Goal: Find specific page/section: Find specific page/section

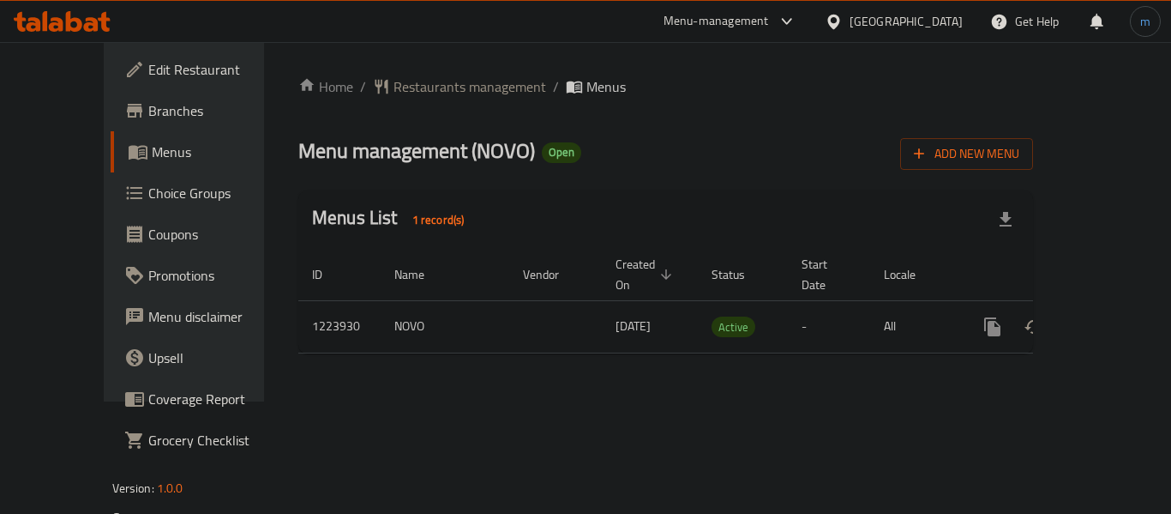
click at [953, 15] on div "Bahrain" at bounding box center [906, 21] width 113 height 19
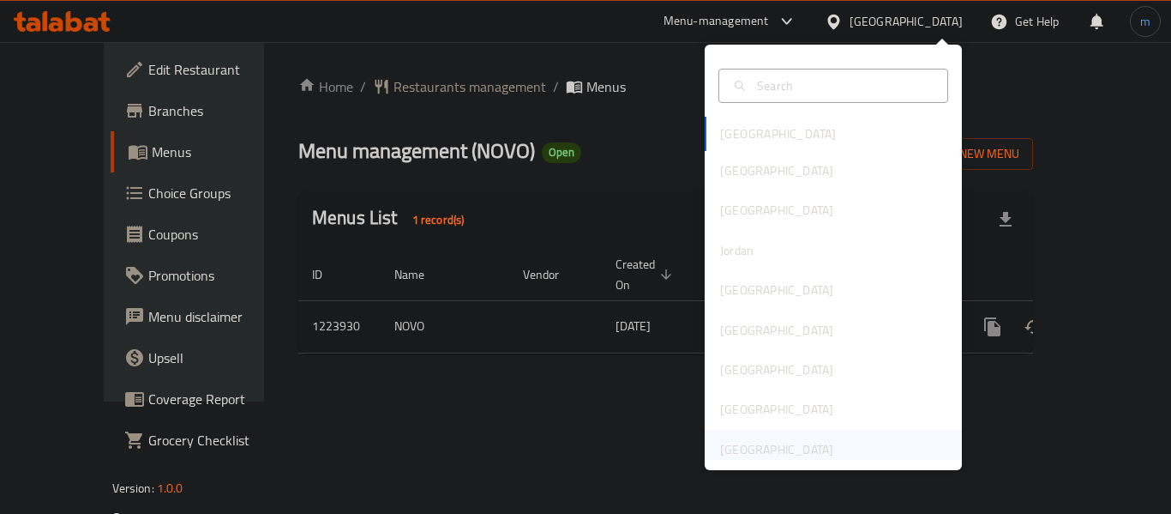
click at [784, 447] on div "[GEOGRAPHIC_DATA]" at bounding box center [776, 449] width 113 height 19
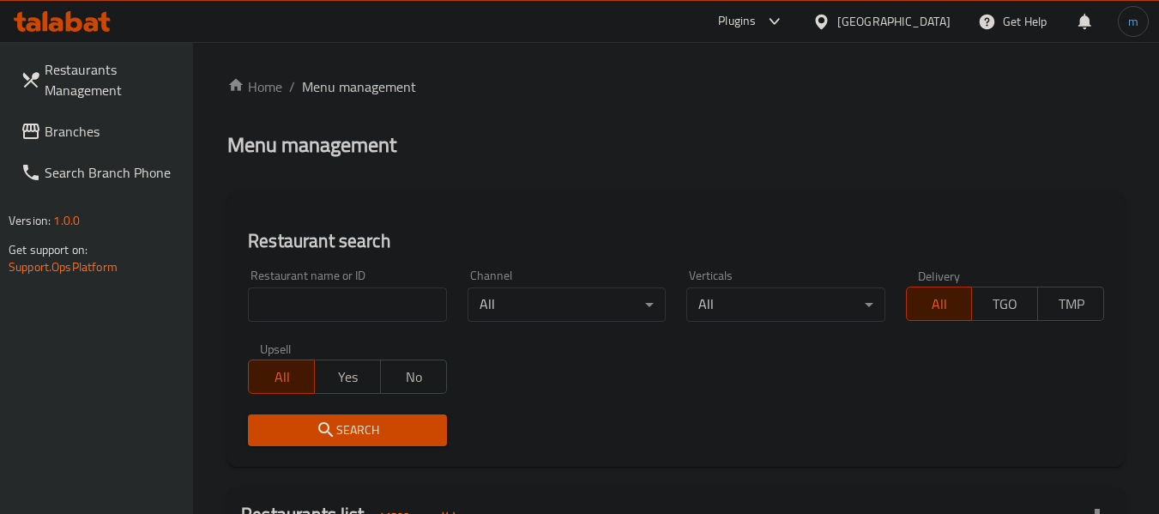
click at [102, 137] on span "Branches" at bounding box center [112, 131] width 135 height 21
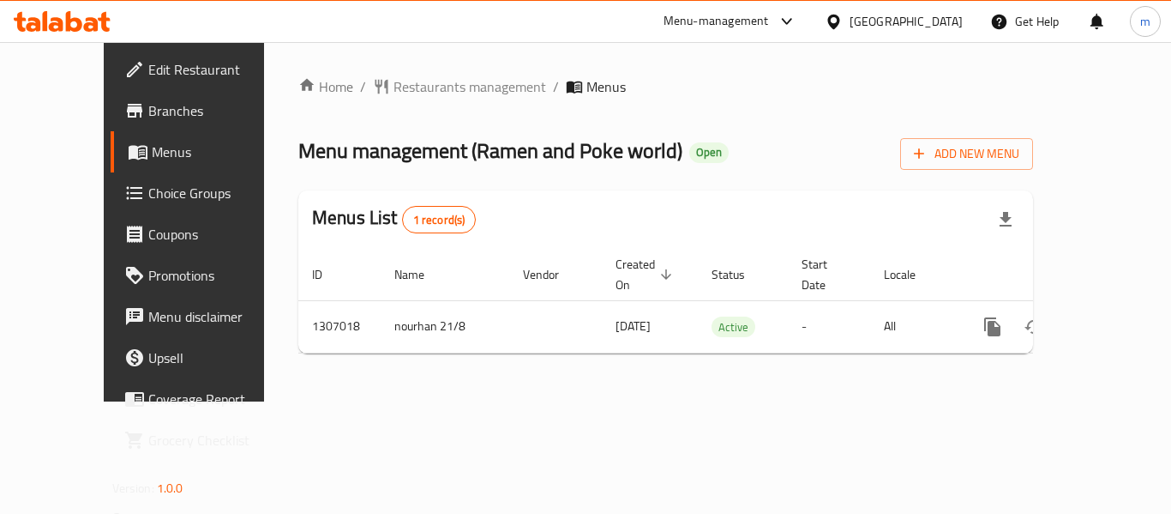
drag, startPoint x: 883, startPoint y: 48, endPoint x: 870, endPoint y: 77, distance: 31.9
click at [882, 57] on div "Home / Restaurants management / Menus Menu management ( Ramen and Poke world ) …" at bounding box center [666, 221] width 804 height 359
click at [862, 79] on ol "Home / Restaurants management / Menus" at bounding box center [665, 86] width 735 height 21
click at [434, 86] on span "Restaurants management" at bounding box center [470, 86] width 153 height 21
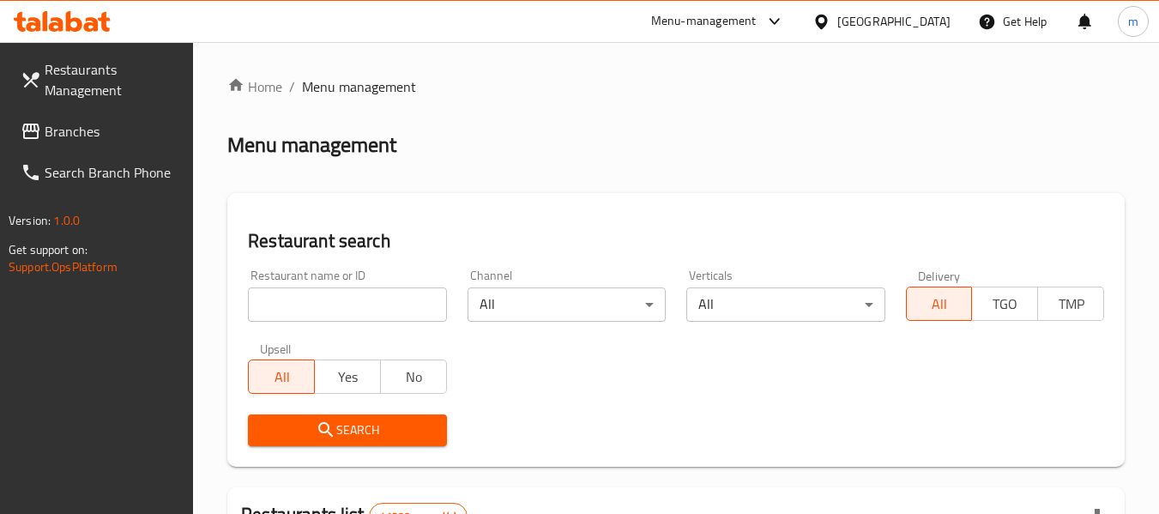
click at [58, 131] on span "Branches" at bounding box center [112, 131] width 135 height 21
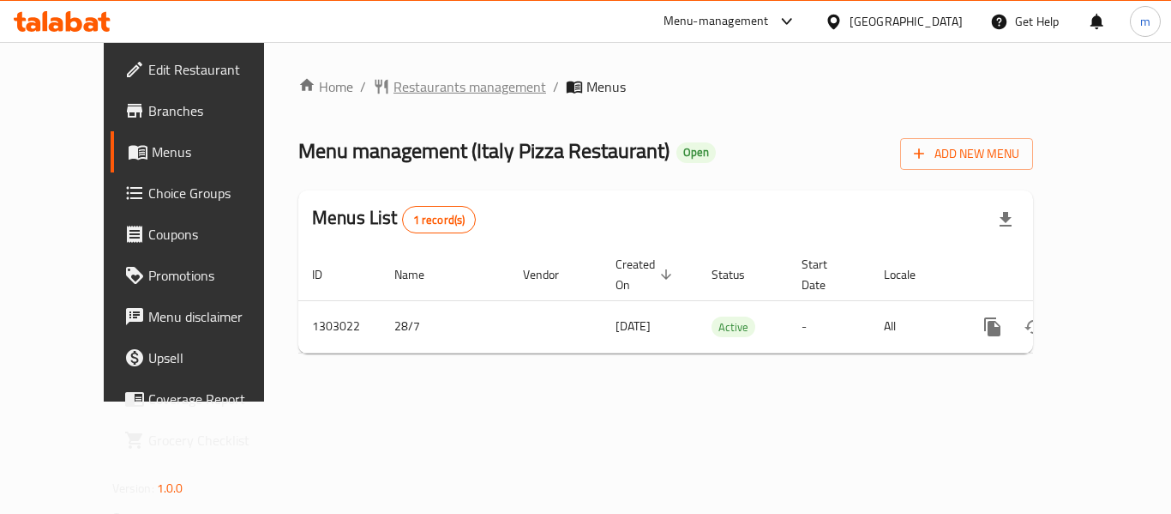
click at [397, 81] on span "Restaurants management" at bounding box center [470, 86] width 153 height 21
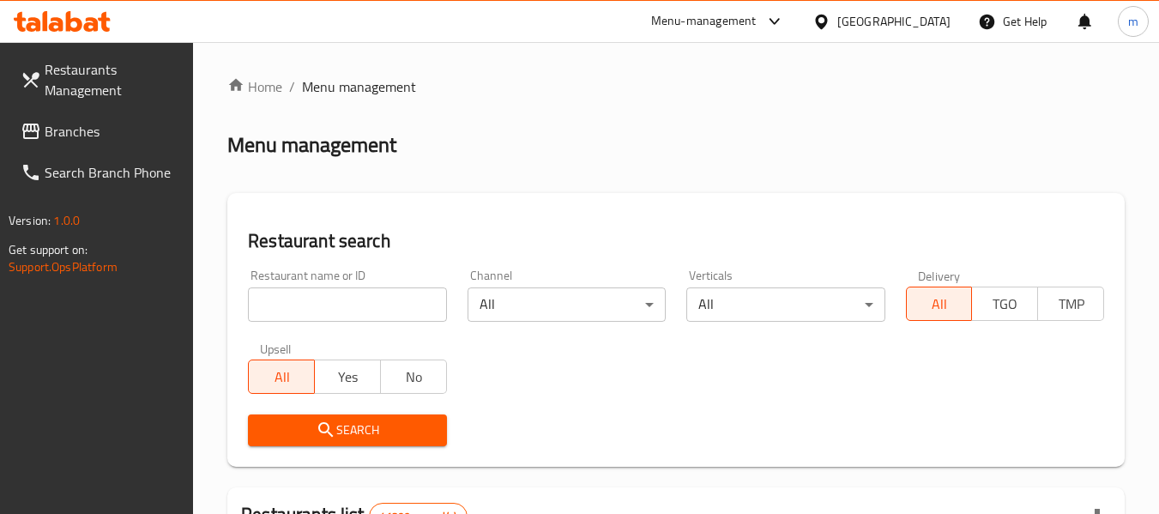
click at [354, 300] on input "search" at bounding box center [347, 304] width 198 height 34
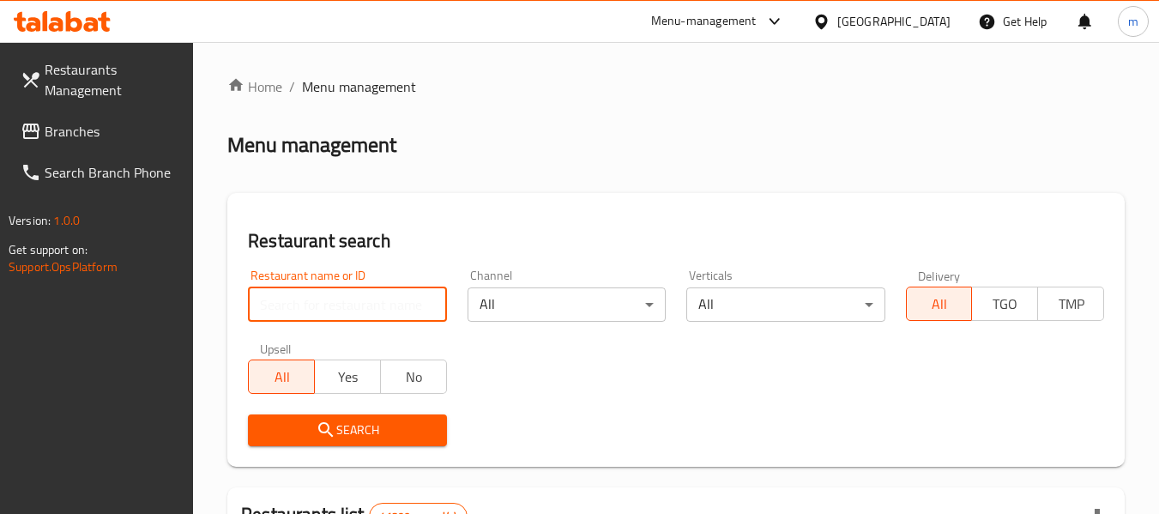
paste input "702675"
type input "702675"
click button "Search" at bounding box center [347, 430] width 198 height 32
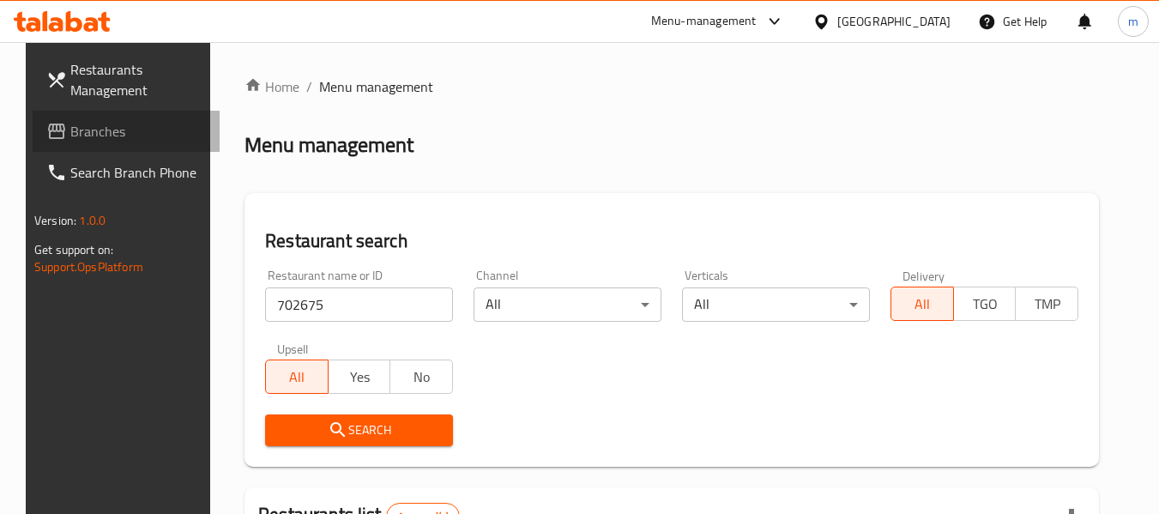
click at [76, 132] on span "Branches" at bounding box center [137, 131] width 135 height 21
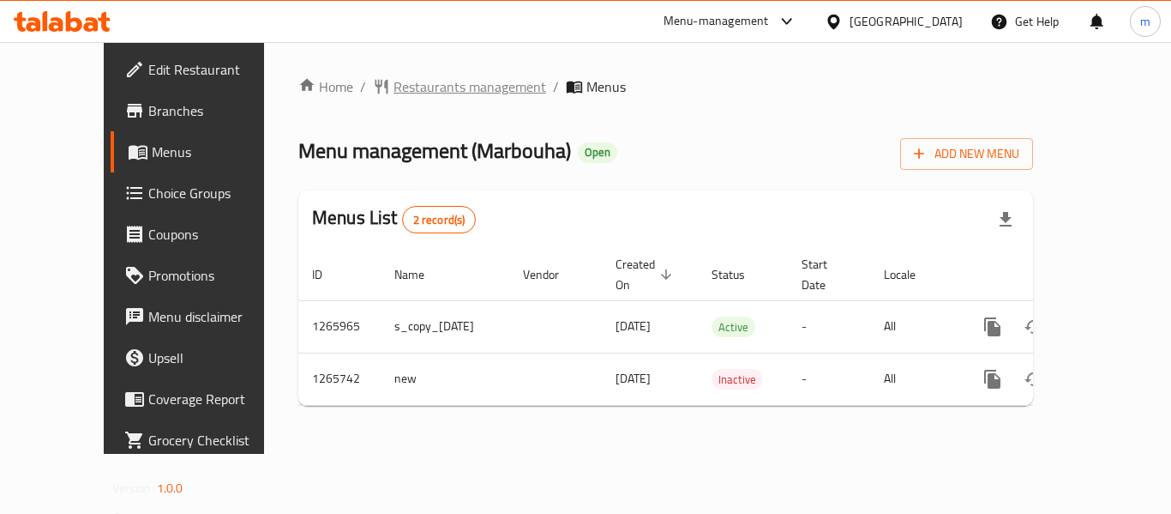
click at [419, 97] on span "Restaurants management" at bounding box center [470, 86] width 153 height 21
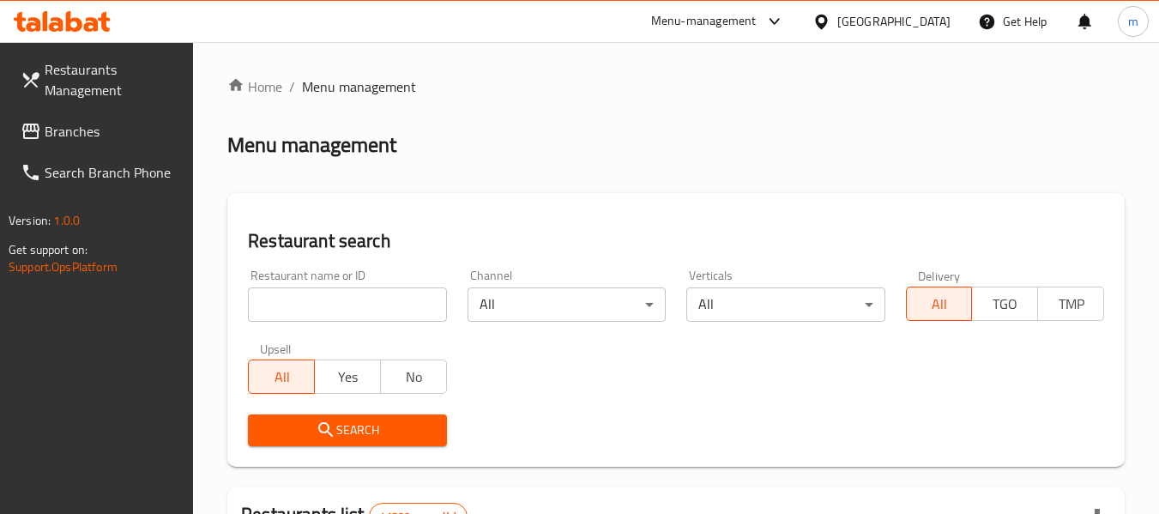
click at [365, 304] on input "search" at bounding box center [347, 304] width 198 height 34
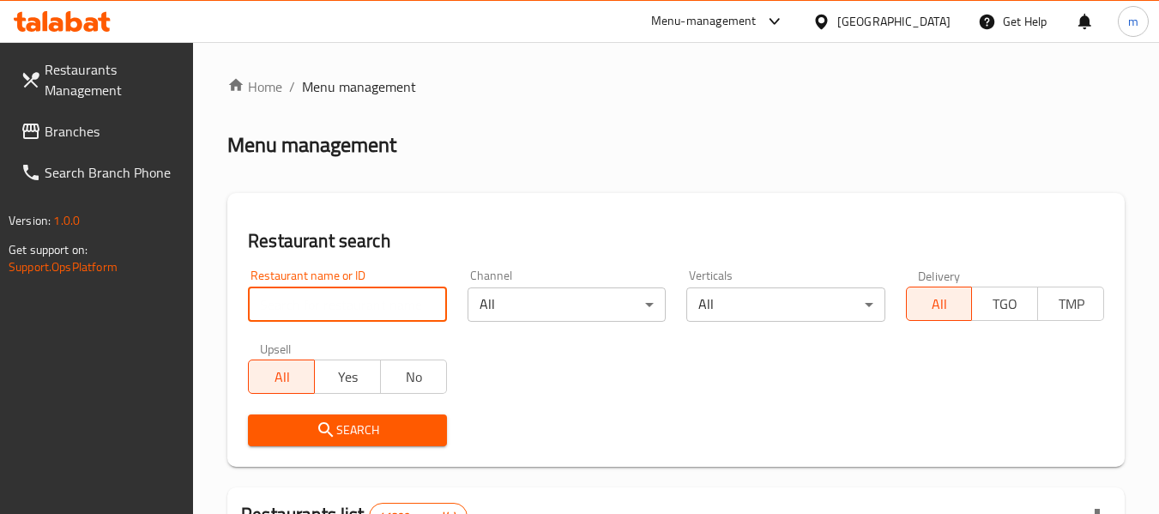
paste input "686948"
type input "686948"
click button "Search" at bounding box center [347, 430] width 198 height 32
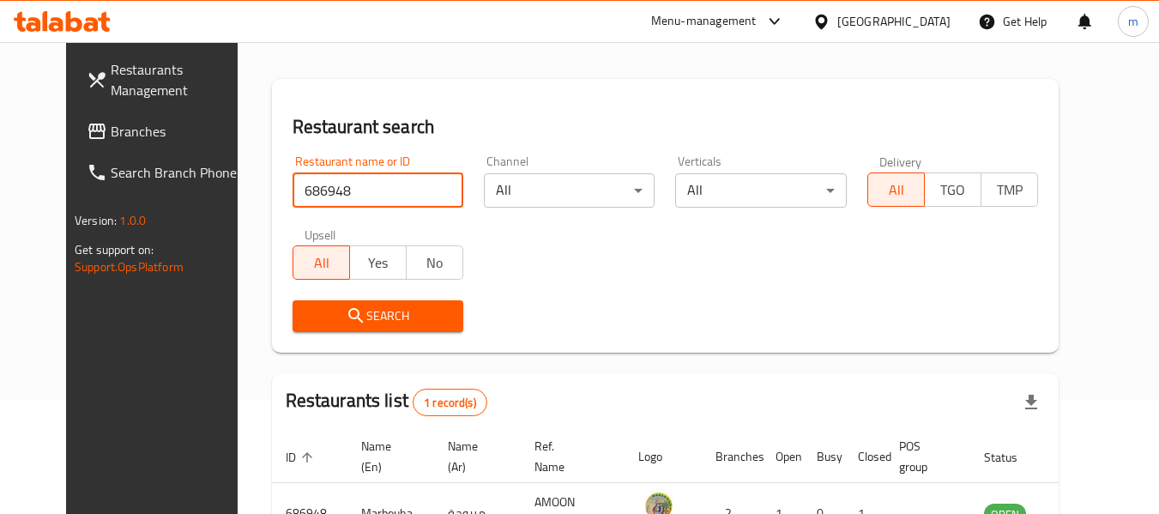
scroll to position [230, 0]
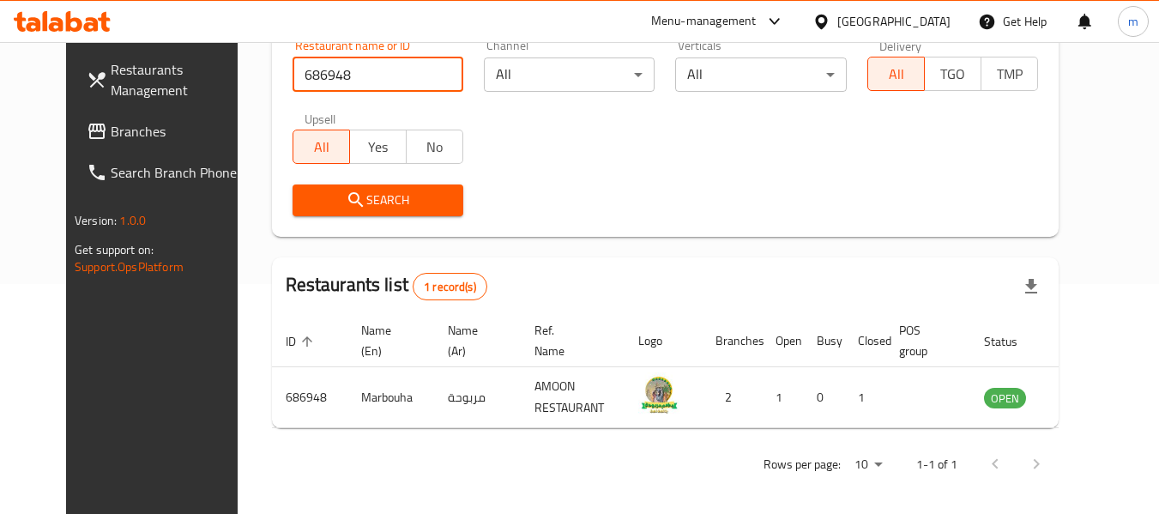
click at [83, 145] on link "Branches" at bounding box center [166, 131] width 187 height 41
